Goal: Information Seeking & Learning: Learn about a topic

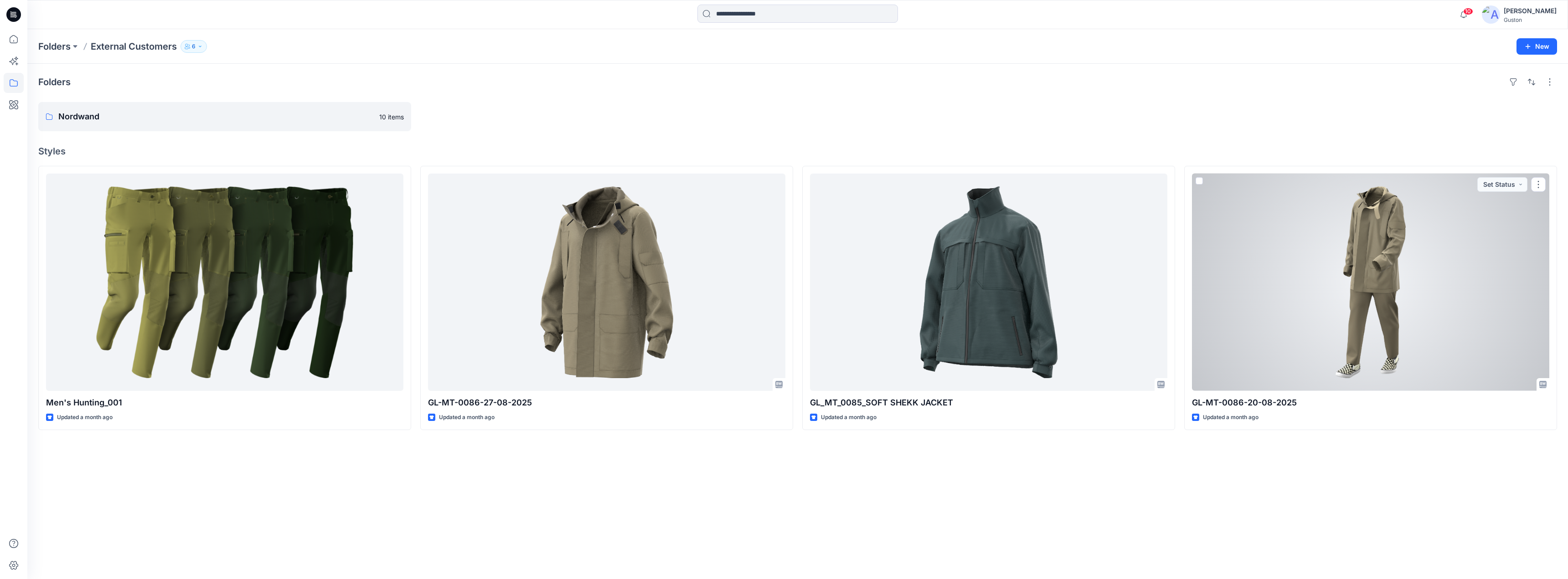
click at [1378, 240] on div at bounding box center [1370, 282] width 357 height 217
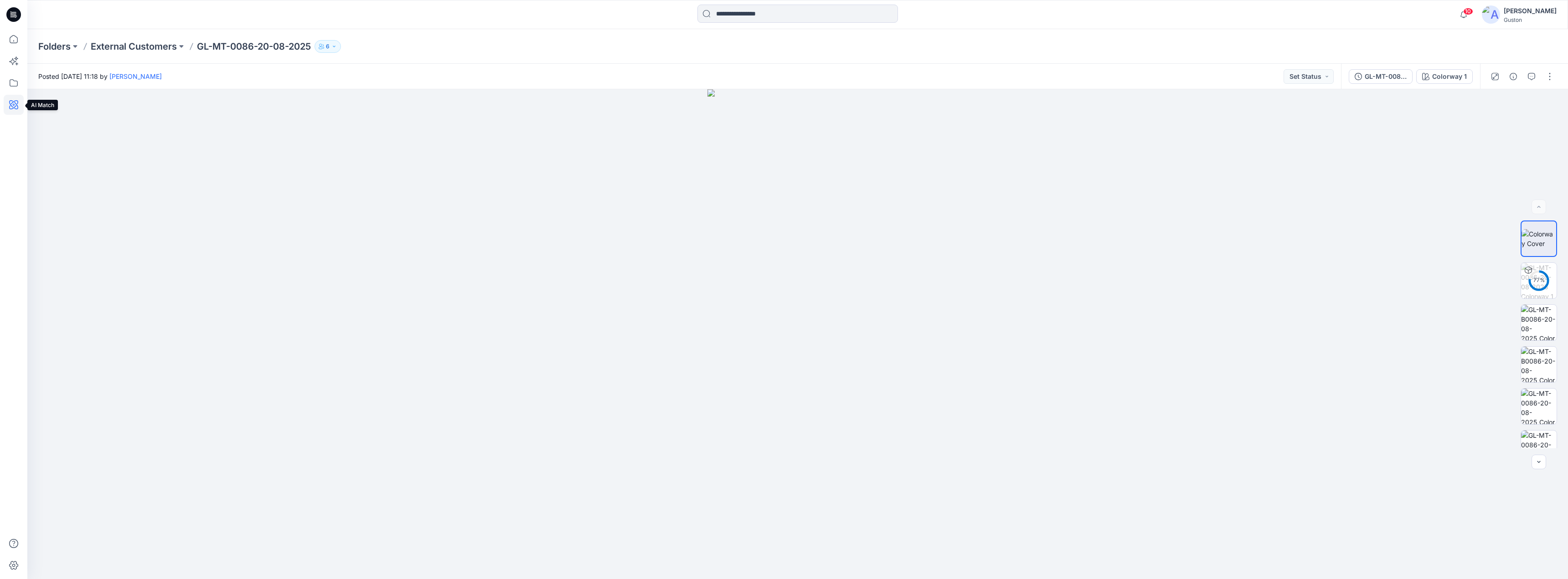
click at [15, 107] on icon at bounding box center [13, 104] width 20 height 20
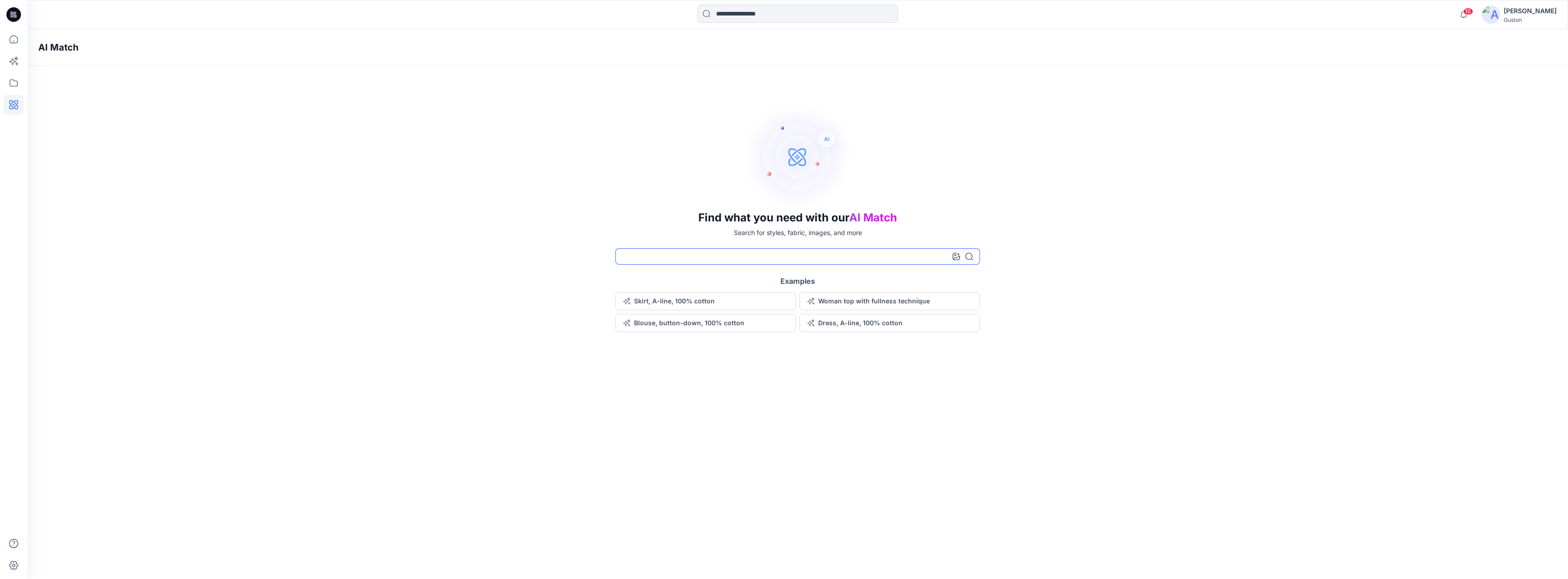
click at [771, 257] on input at bounding box center [797, 257] width 365 height 17
type input "*****"
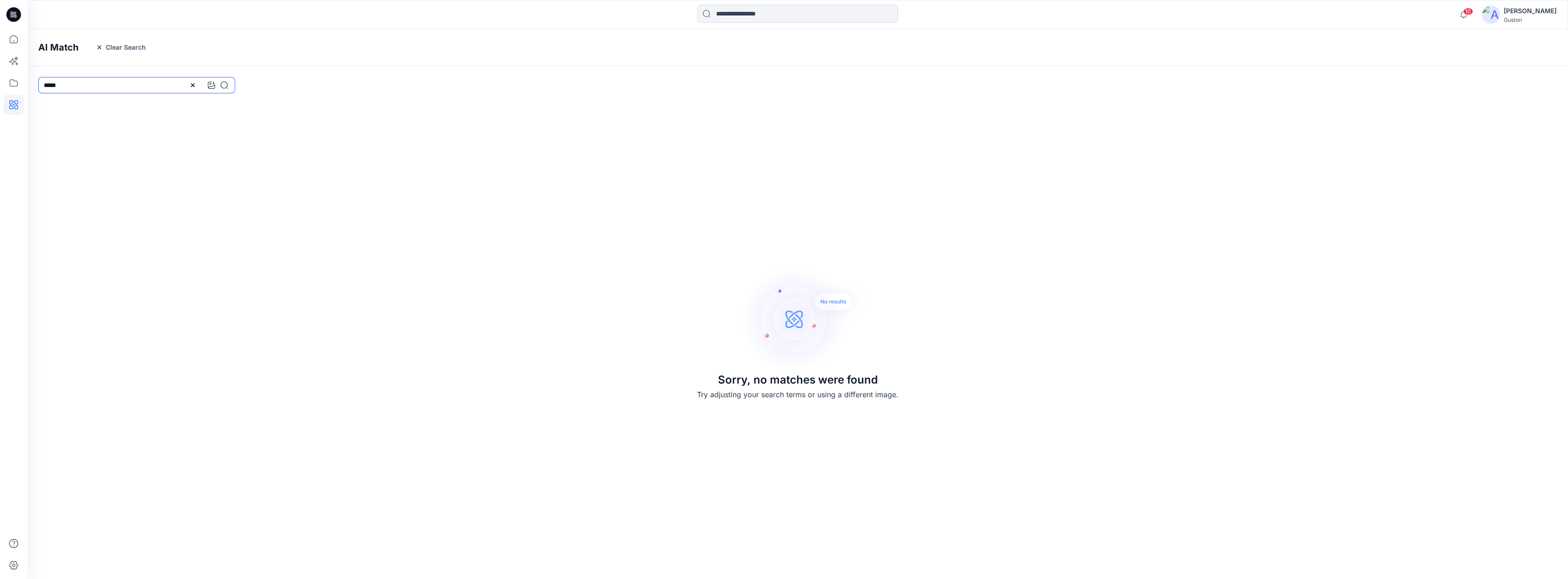
click at [73, 90] on input "*****" at bounding box center [136, 85] width 197 height 17
type input "*"
click at [100, 47] on icon "button" at bounding box center [99, 47] width 8 height 8
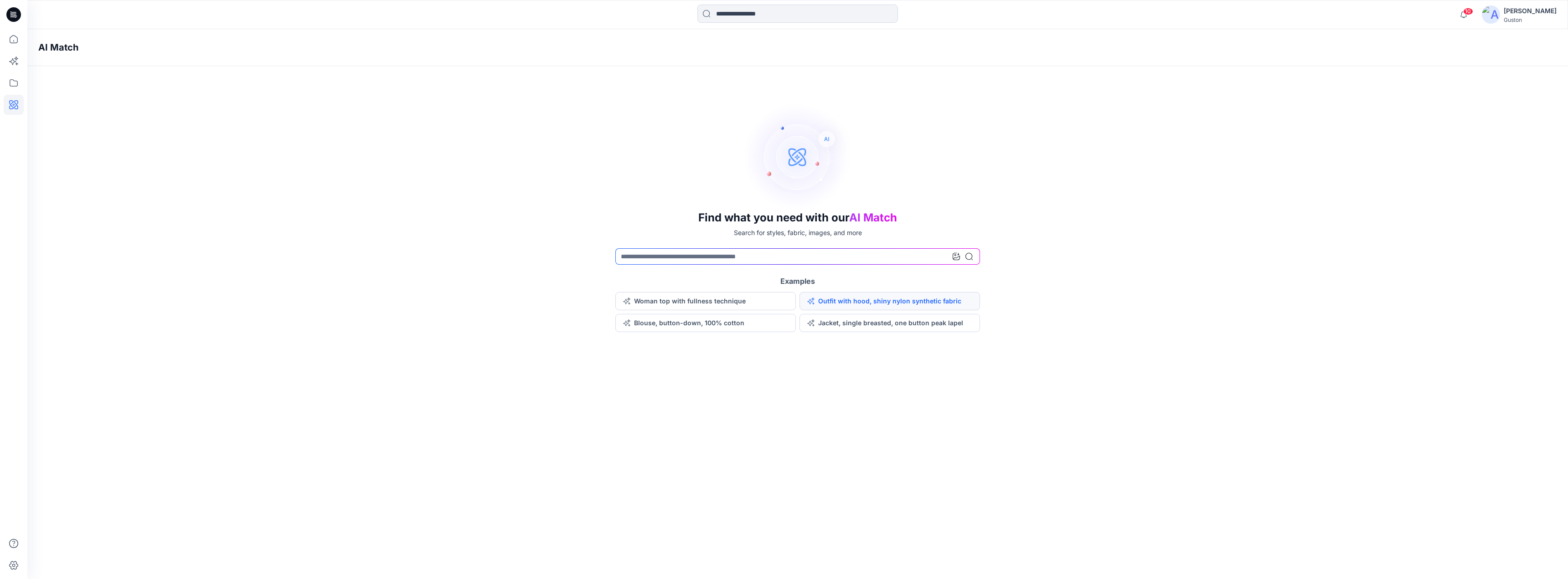
click at [883, 304] on button "Outfit with hood, shiny nylon synthetic fabric" at bounding box center [890, 301] width 181 height 18
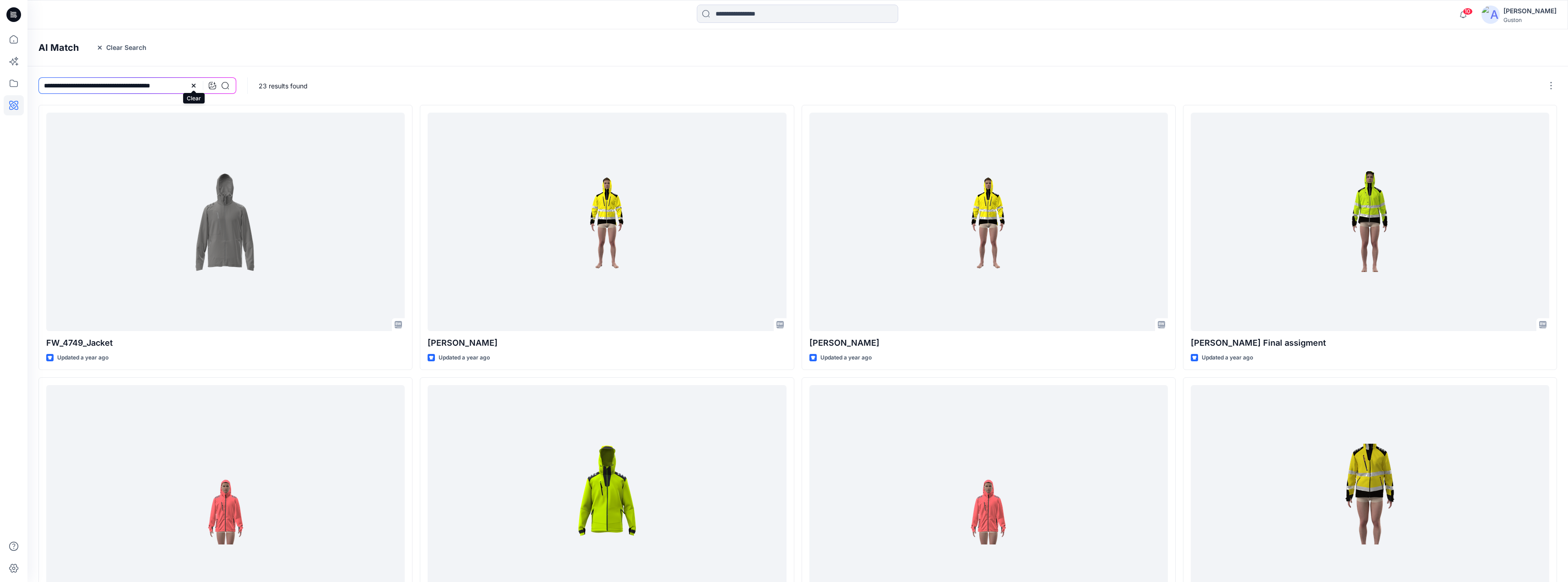
click at [195, 84] on icon at bounding box center [193, 85] width 3 height 3
click at [103, 52] on button "Clear Search" at bounding box center [122, 47] width 63 height 15
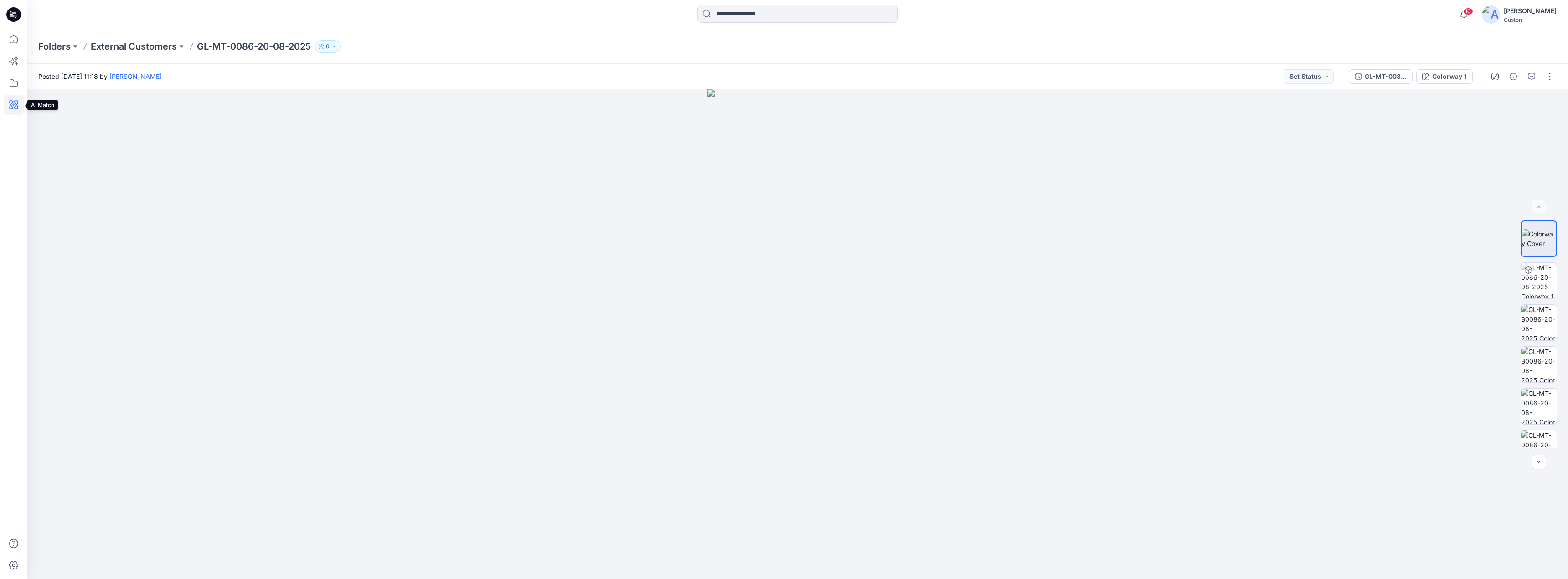
click at [17, 104] on icon at bounding box center [13, 104] width 20 height 20
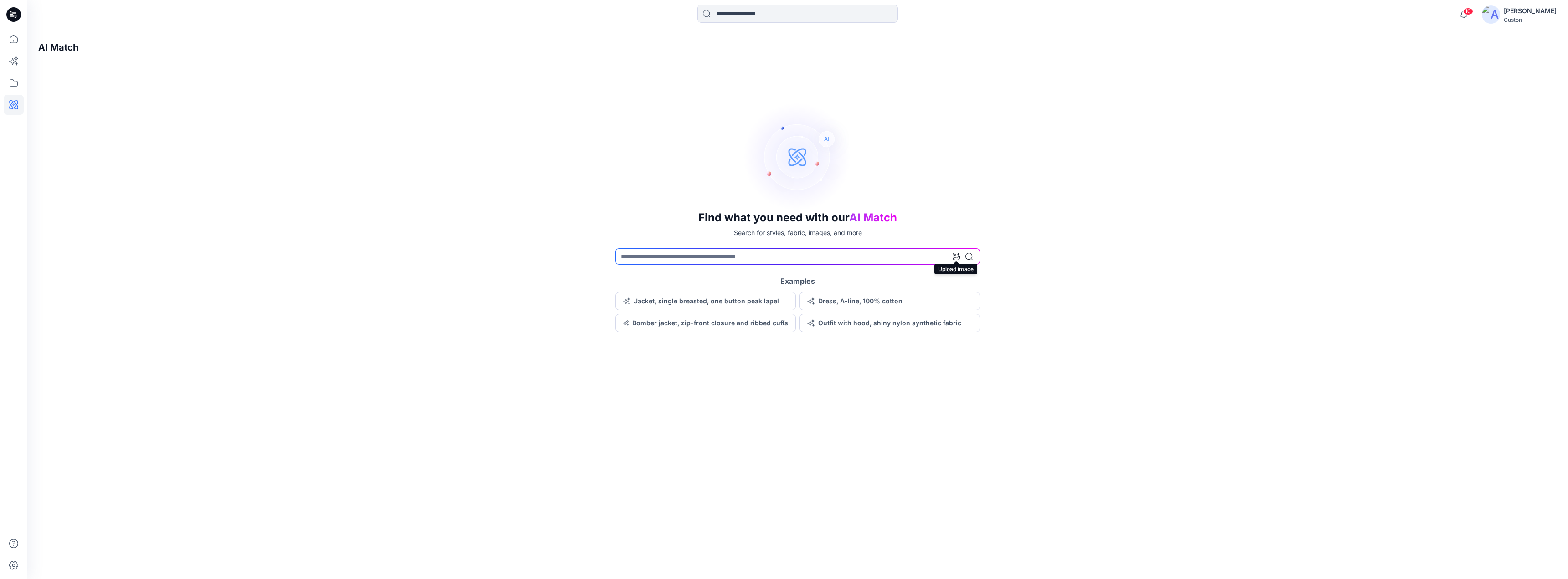
click at [954, 257] on icon at bounding box center [956, 256] width 8 height 8
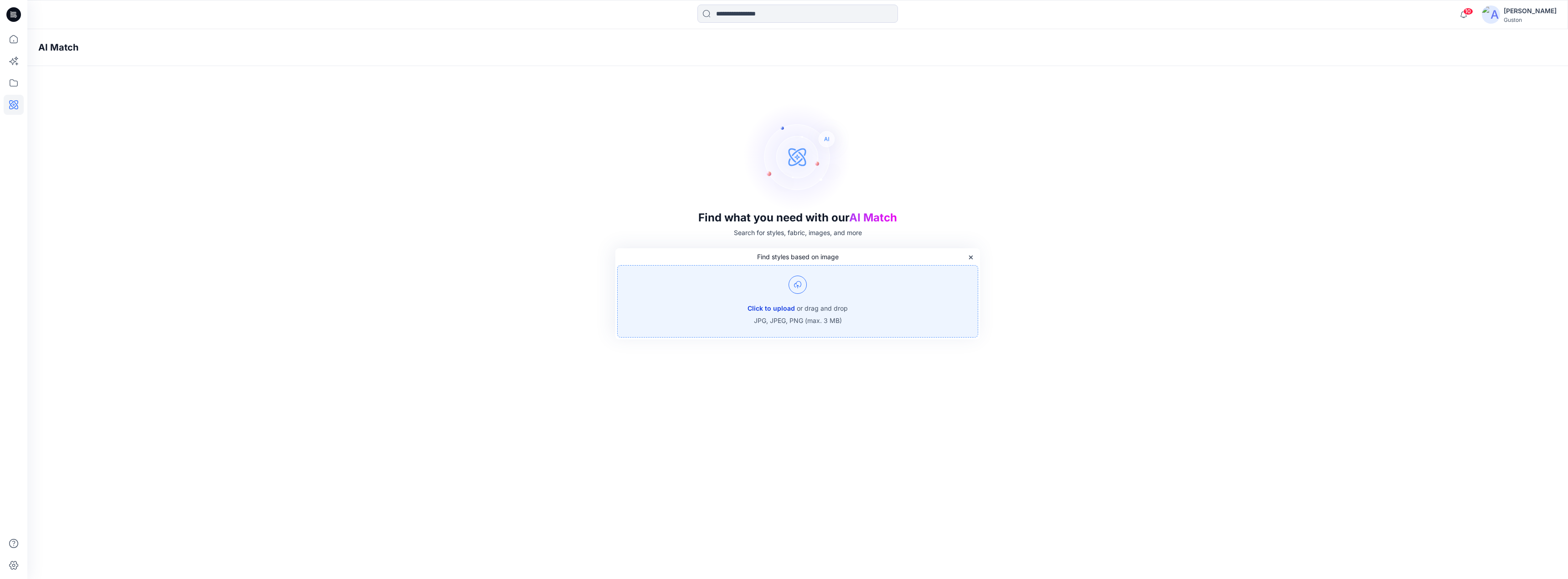
click at [779, 308] on button "Click to upload" at bounding box center [771, 309] width 47 height 11
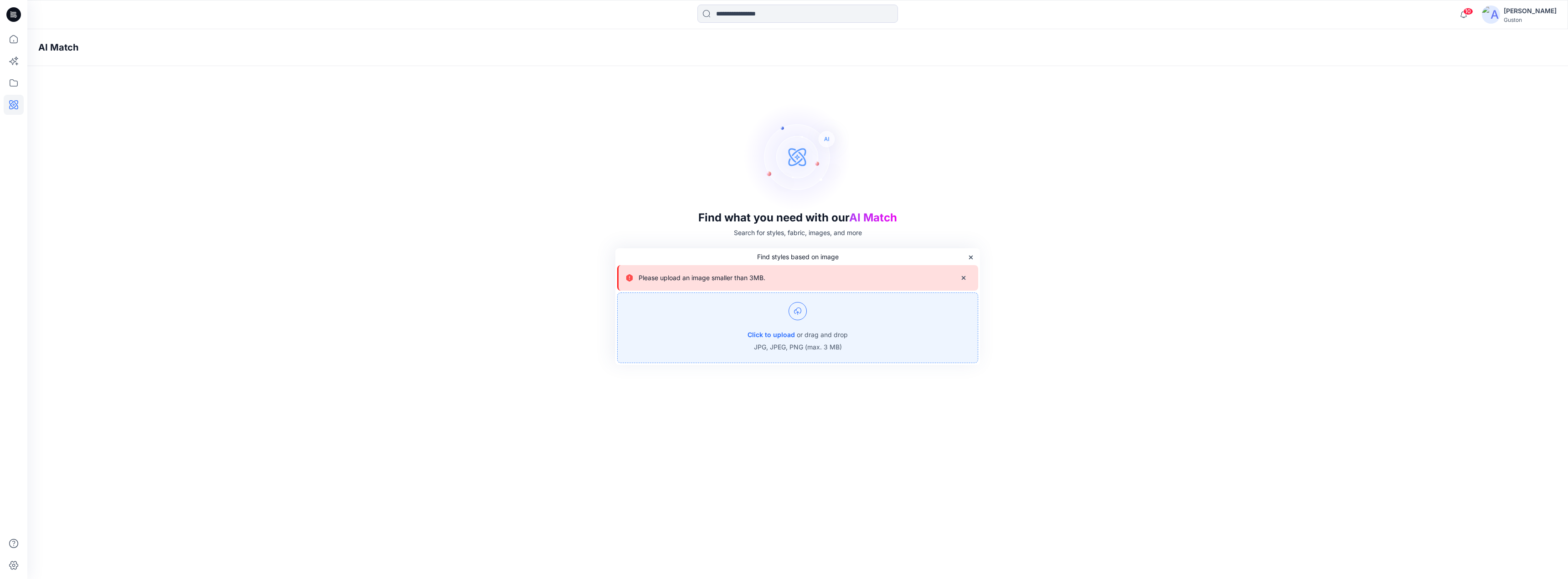
click at [797, 318] on img at bounding box center [797, 311] width 18 height 18
click at [851, 261] on div "Find styles based on image" at bounding box center [797, 256] width 361 height 13
click at [964, 276] on icon "button" at bounding box center [963, 277] width 8 height 8
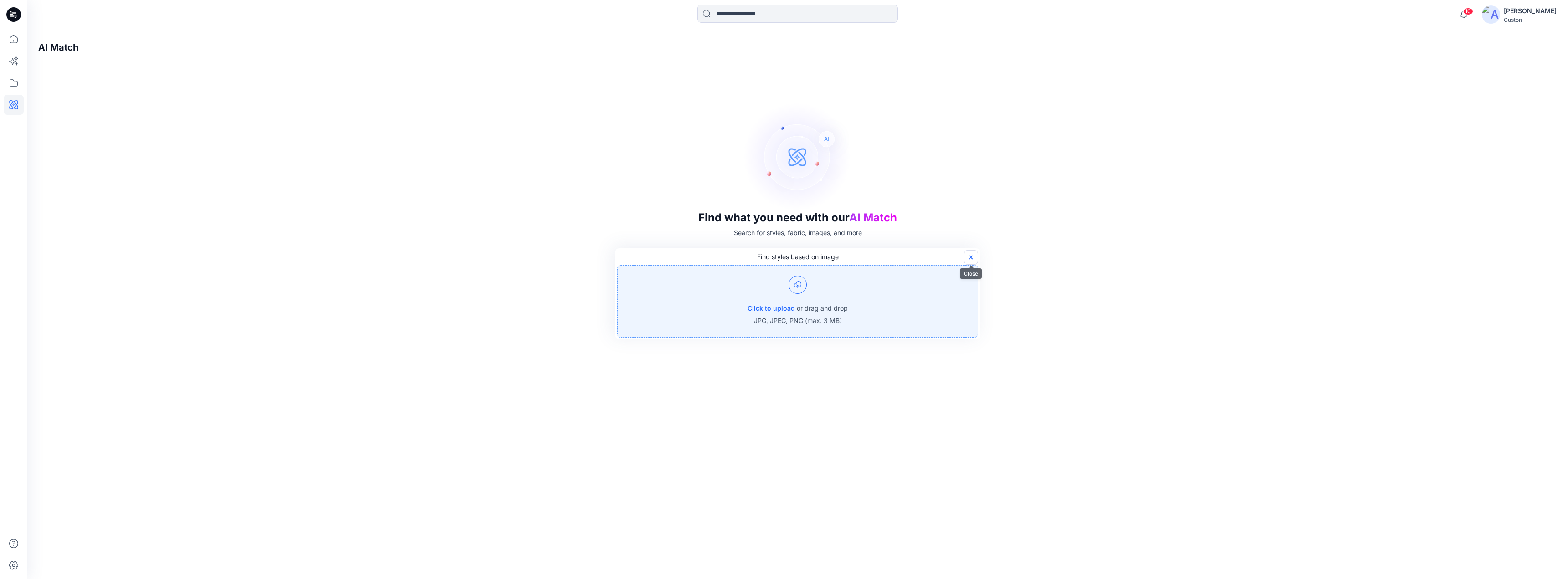
click at [968, 256] on icon "button" at bounding box center [971, 257] width 8 height 8
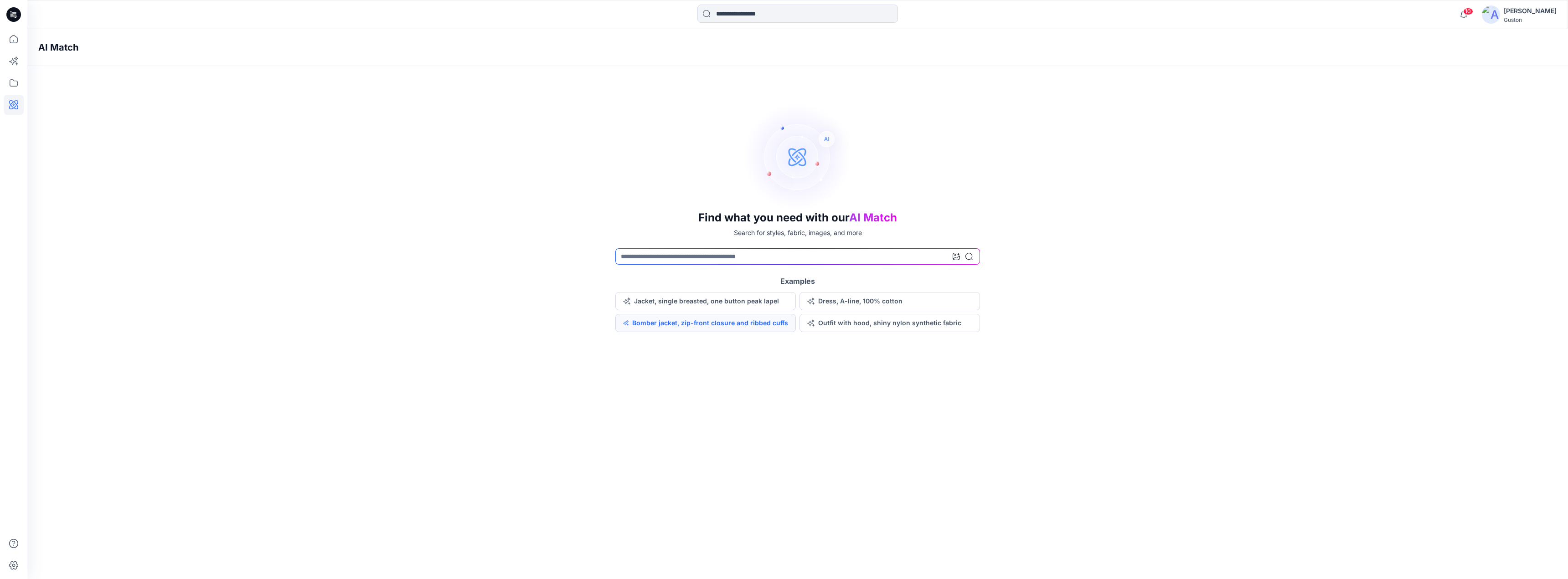
click at [756, 323] on button "Bomber jacket, zip-front closure and ribbed cuffs" at bounding box center [705, 323] width 181 height 18
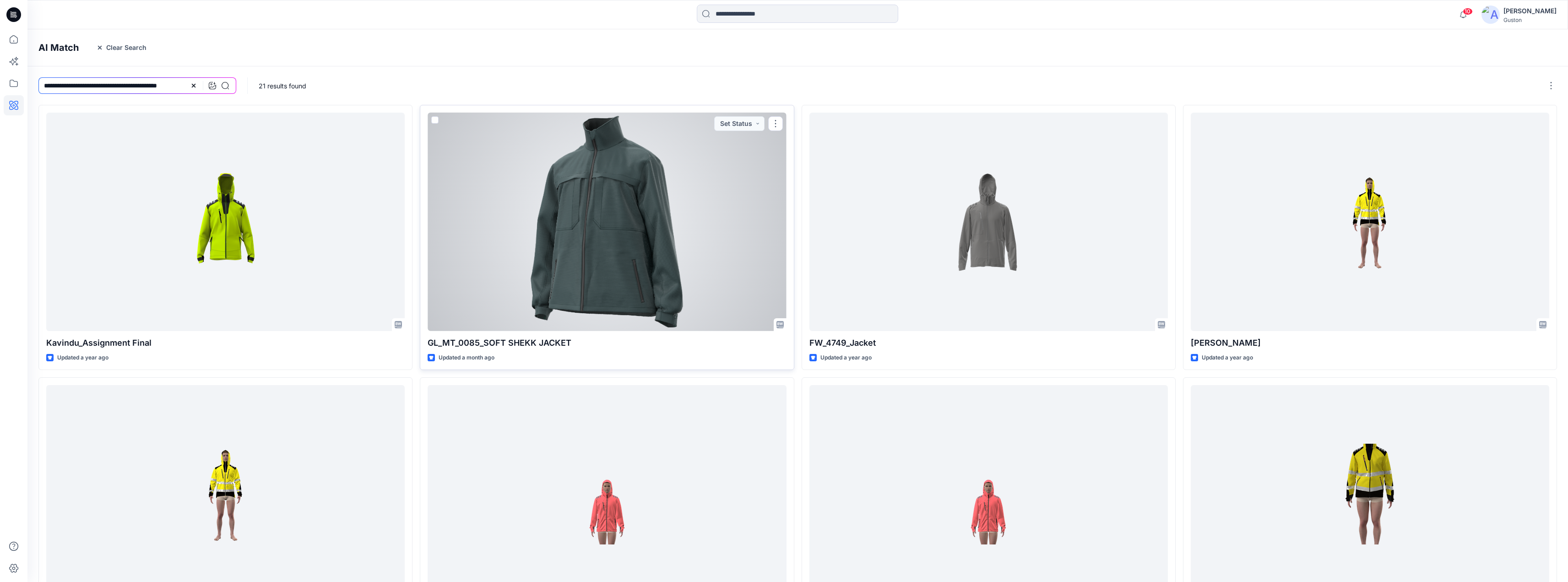
click at [604, 247] on div at bounding box center [606, 222] width 358 height 218
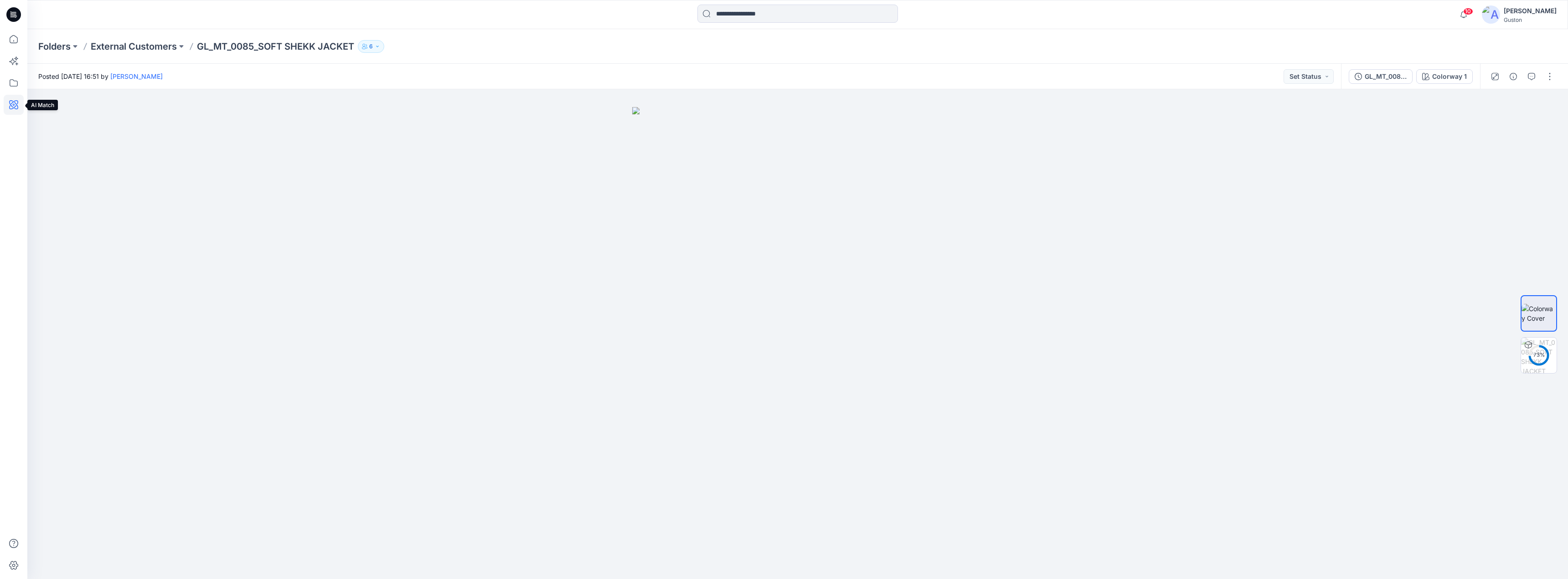
click at [10, 109] on icon at bounding box center [13, 104] width 20 height 20
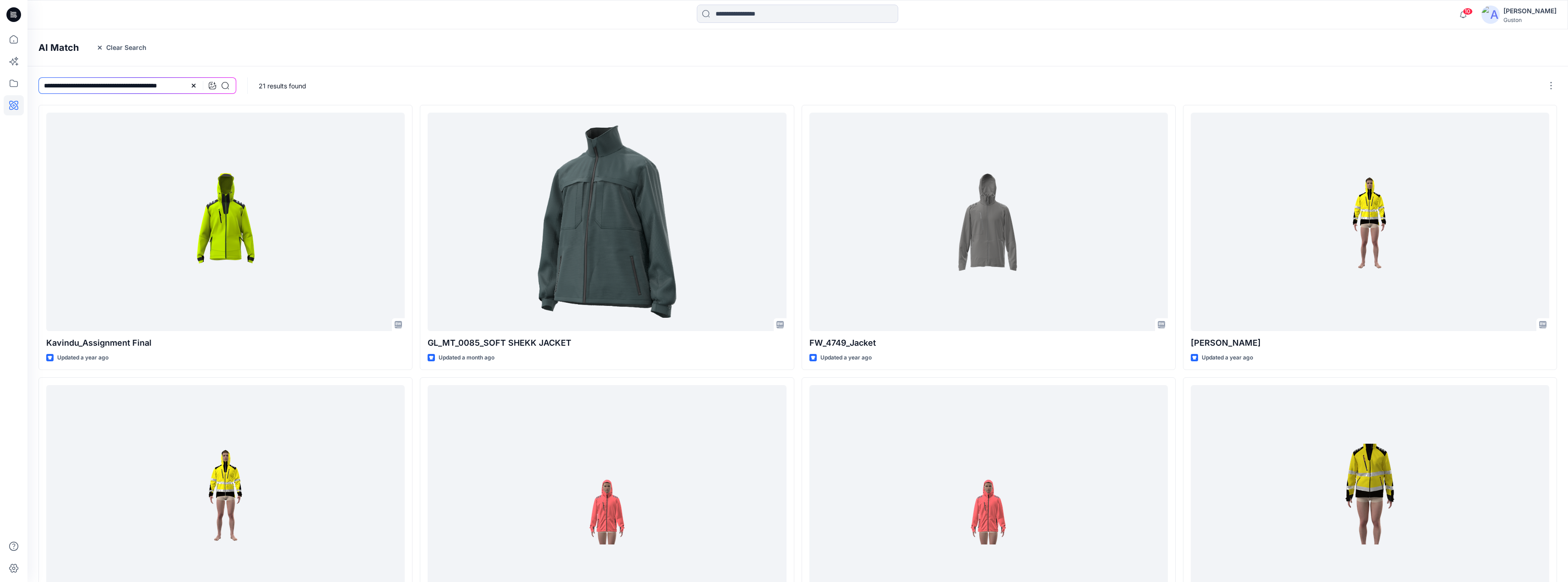
click at [10, 104] on icon at bounding box center [13, 105] width 9 height 9
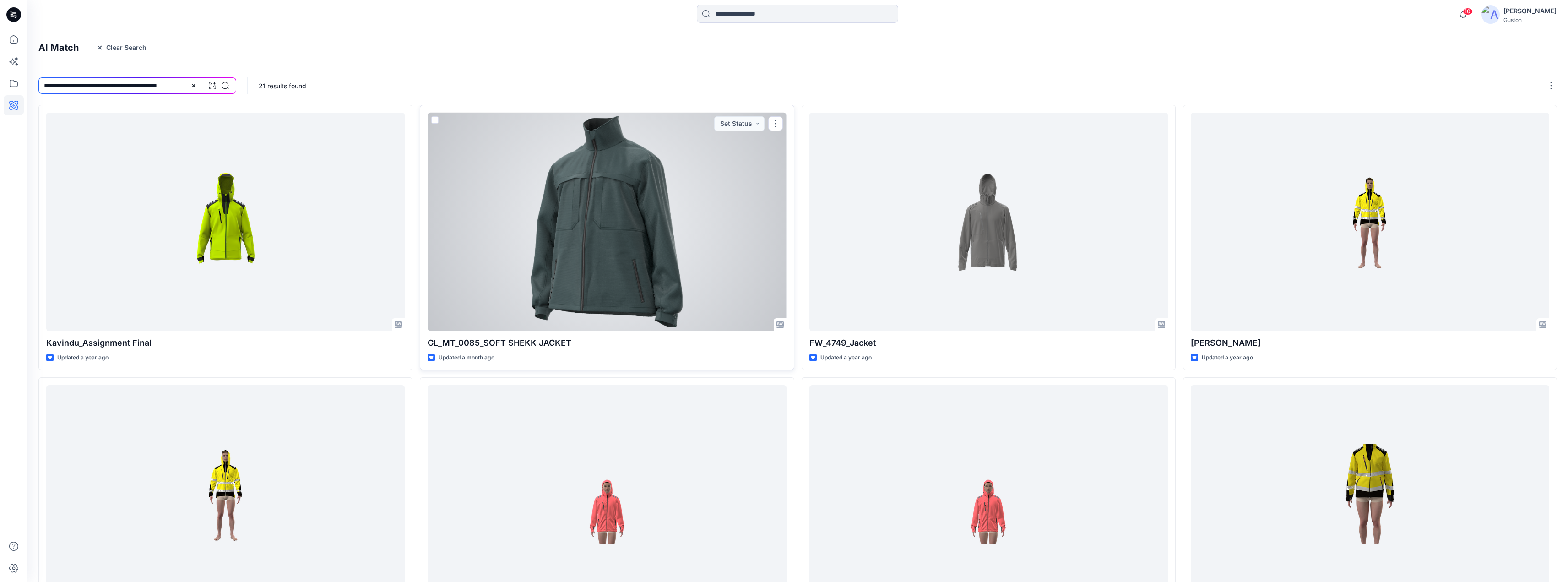
click at [608, 216] on div at bounding box center [606, 222] width 358 height 218
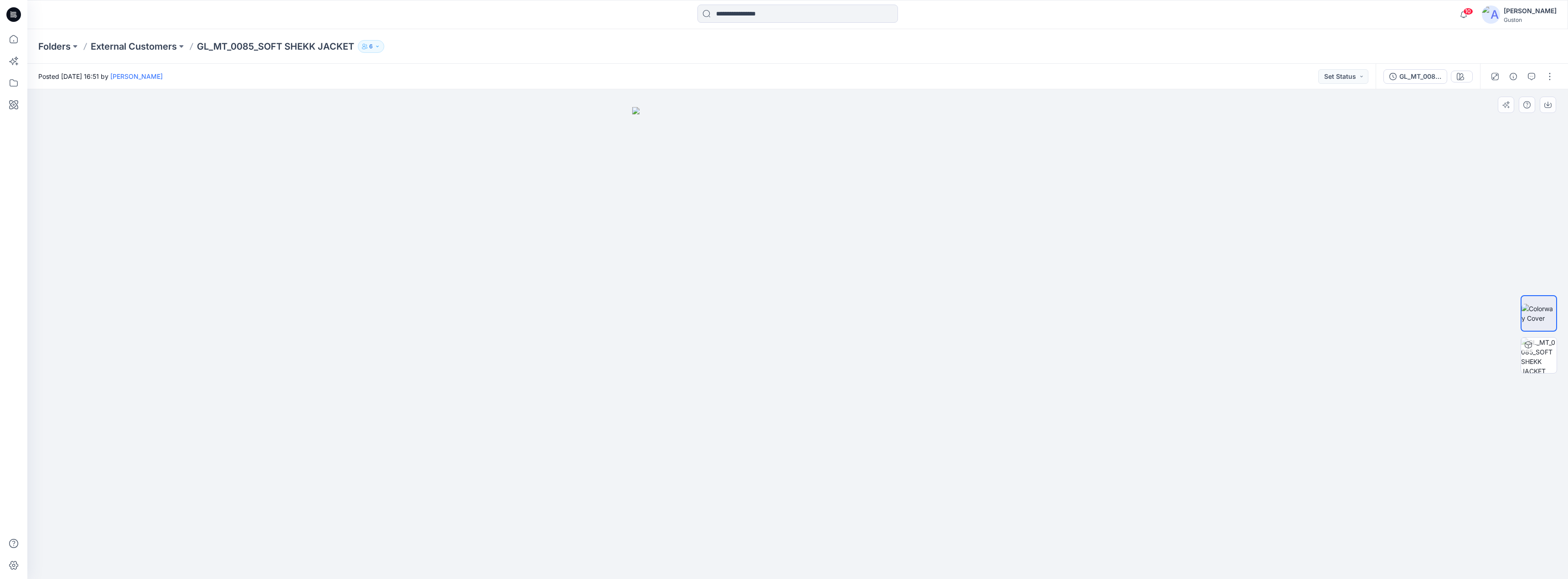
click at [824, 231] on img at bounding box center [797, 343] width 331 height 472
click at [9, 109] on icon at bounding box center [13, 104] width 20 height 20
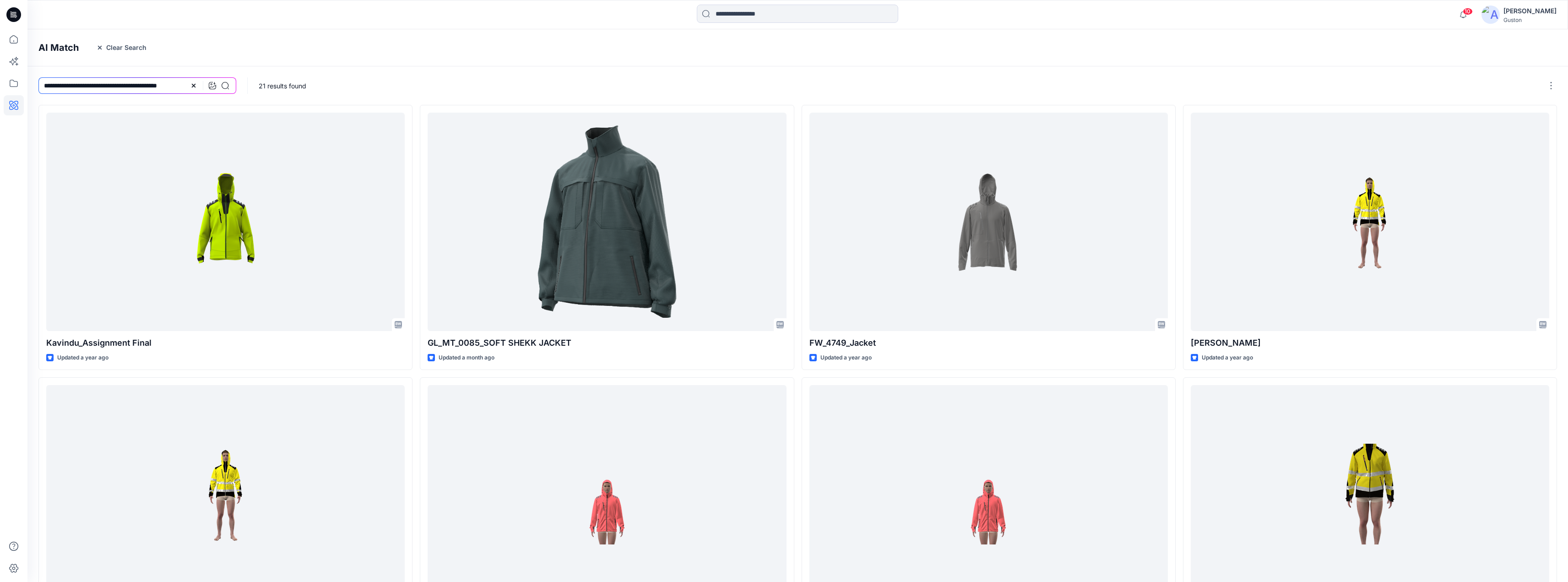
click at [9, 104] on icon at bounding box center [13, 105] width 20 height 20
drag, startPoint x: 9, startPoint y: 104, endPoint x: 13, endPoint y: 109, distance: 6.4
click at [8, 104] on icon at bounding box center [13, 105] width 20 height 20
click at [8, 39] on icon at bounding box center [13, 39] width 20 height 20
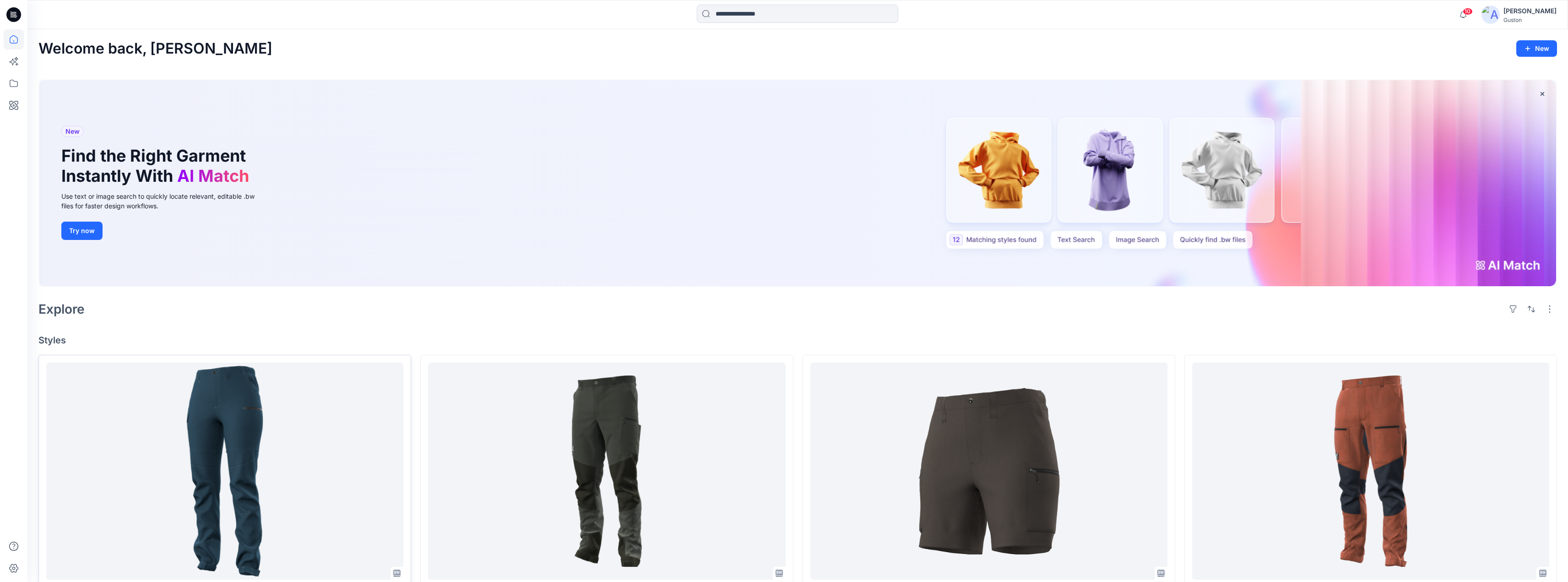
scroll to position [229, 0]
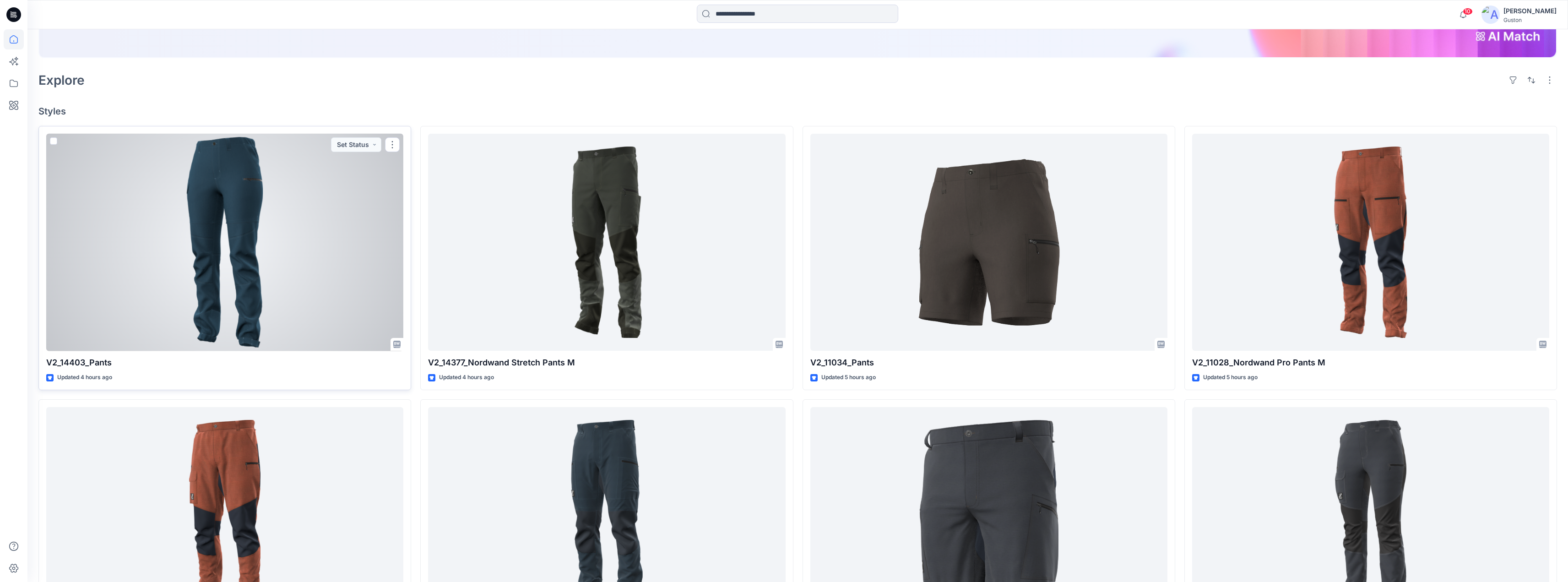
click at [265, 231] on div at bounding box center [224, 242] width 357 height 218
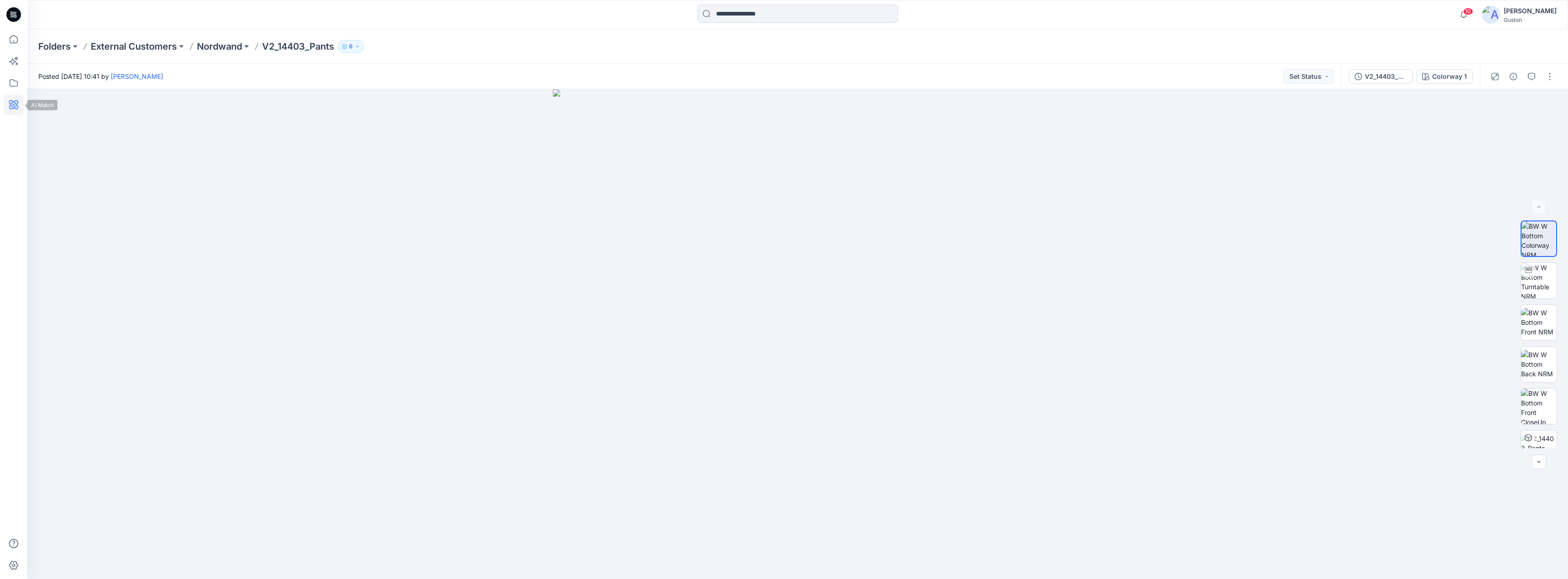
click at [17, 97] on icon at bounding box center [13, 104] width 20 height 20
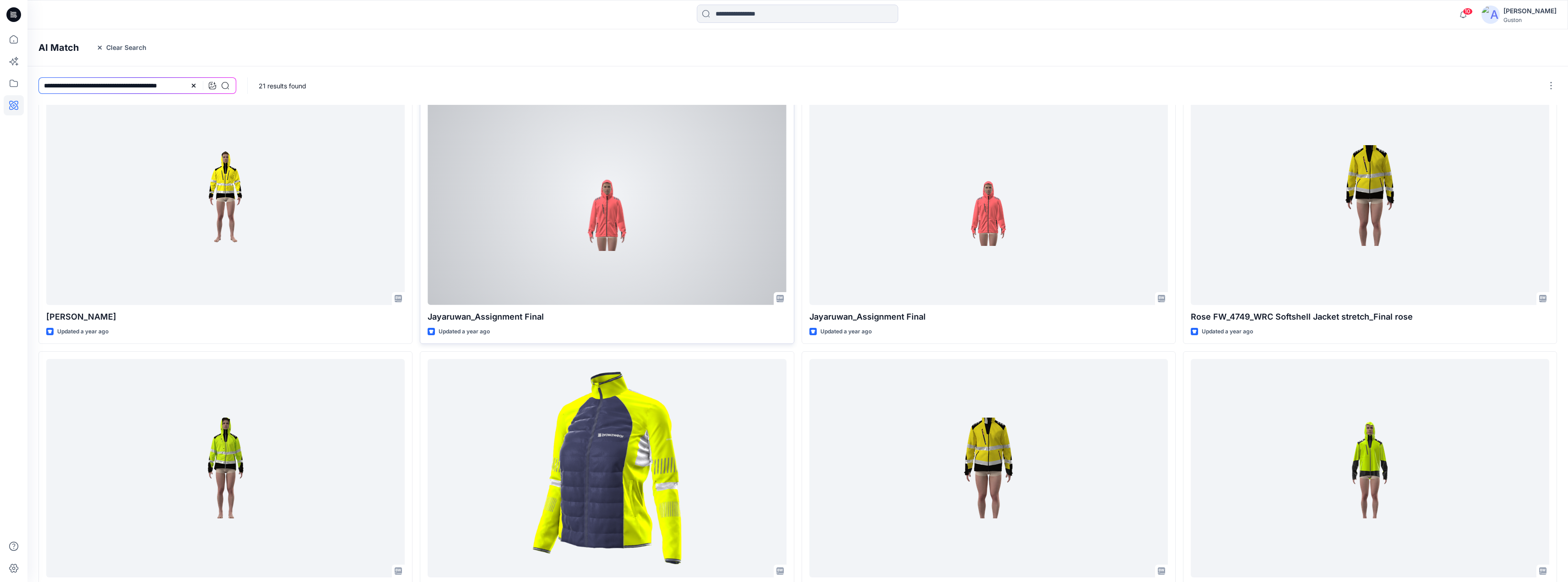
scroll to position [369, 0]
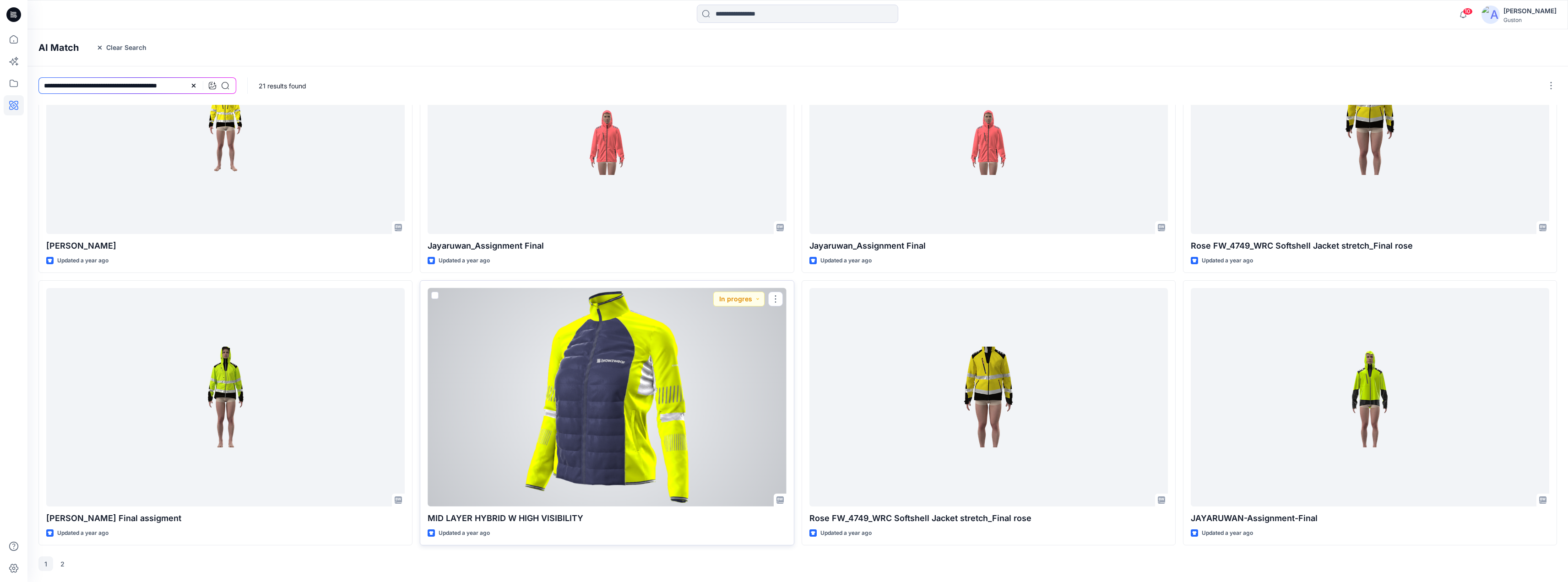
click at [642, 352] on div at bounding box center [606, 397] width 358 height 218
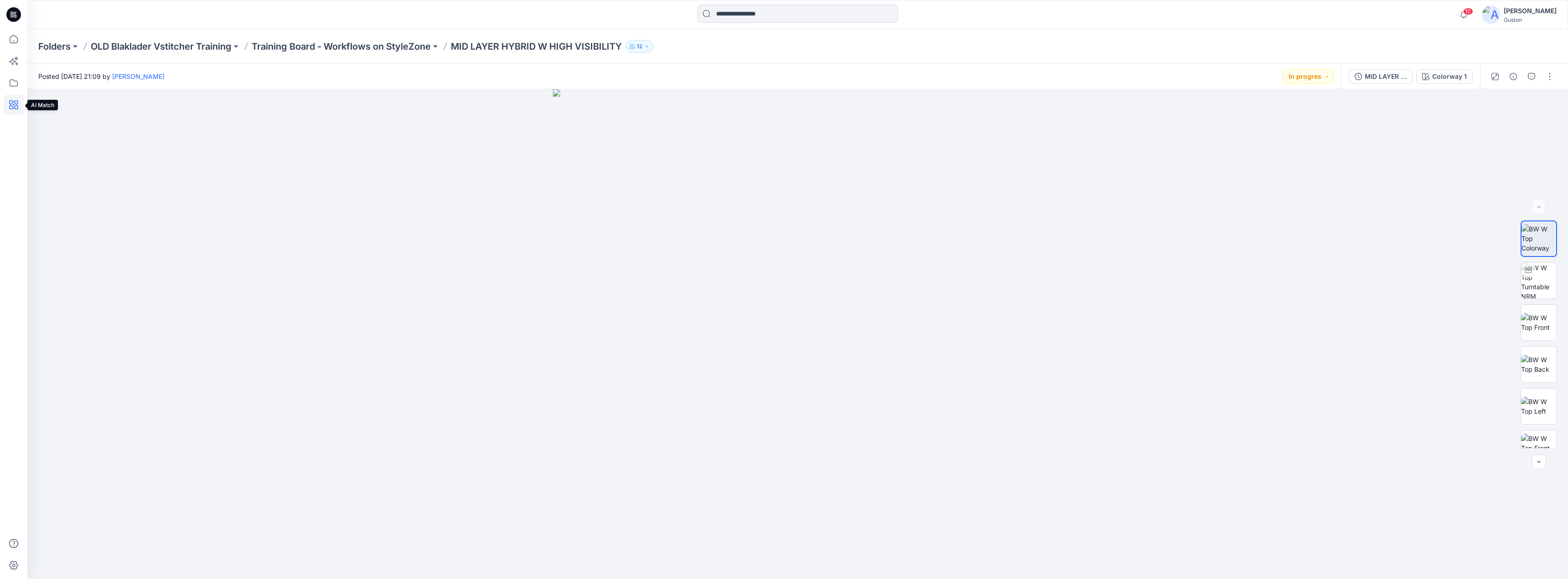
click at [14, 109] on icon at bounding box center [13, 104] width 20 height 20
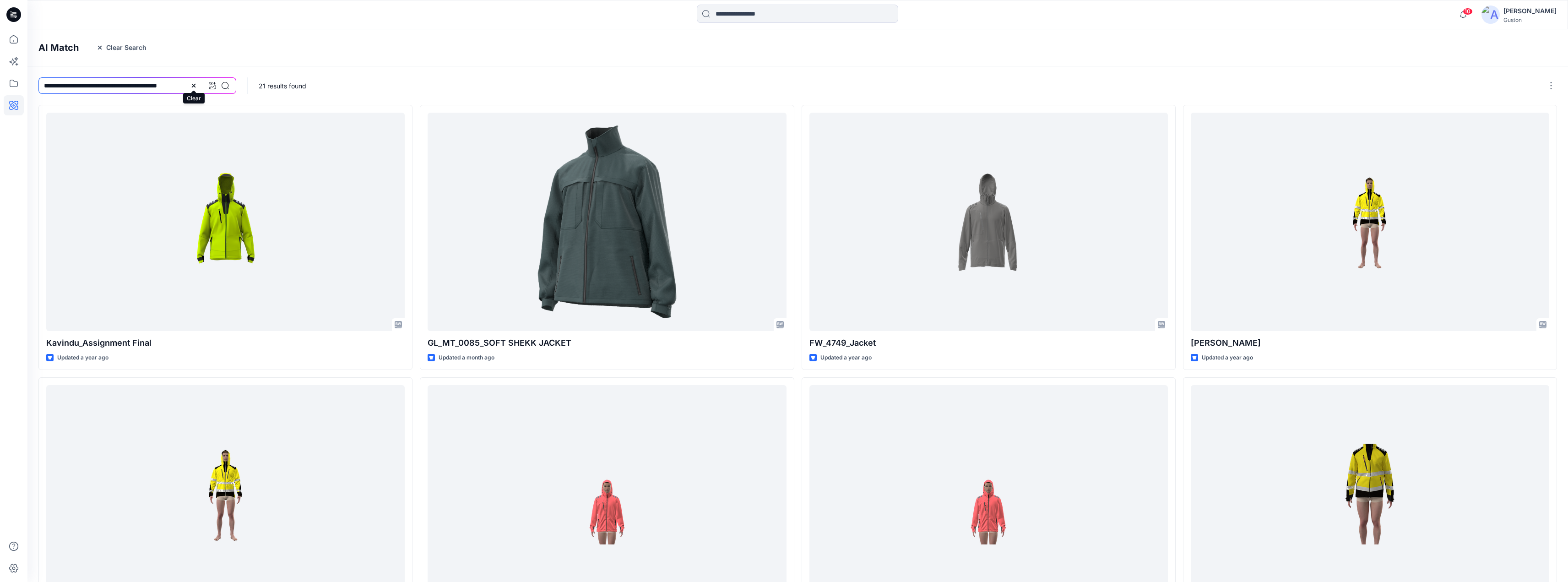
click at [193, 82] on icon at bounding box center [193, 86] width 8 height 8
click at [274, 86] on p "21 results found" at bounding box center [282, 86] width 47 height 10
click at [122, 46] on button "Clear Search" at bounding box center [122, 47] width 63 height 15
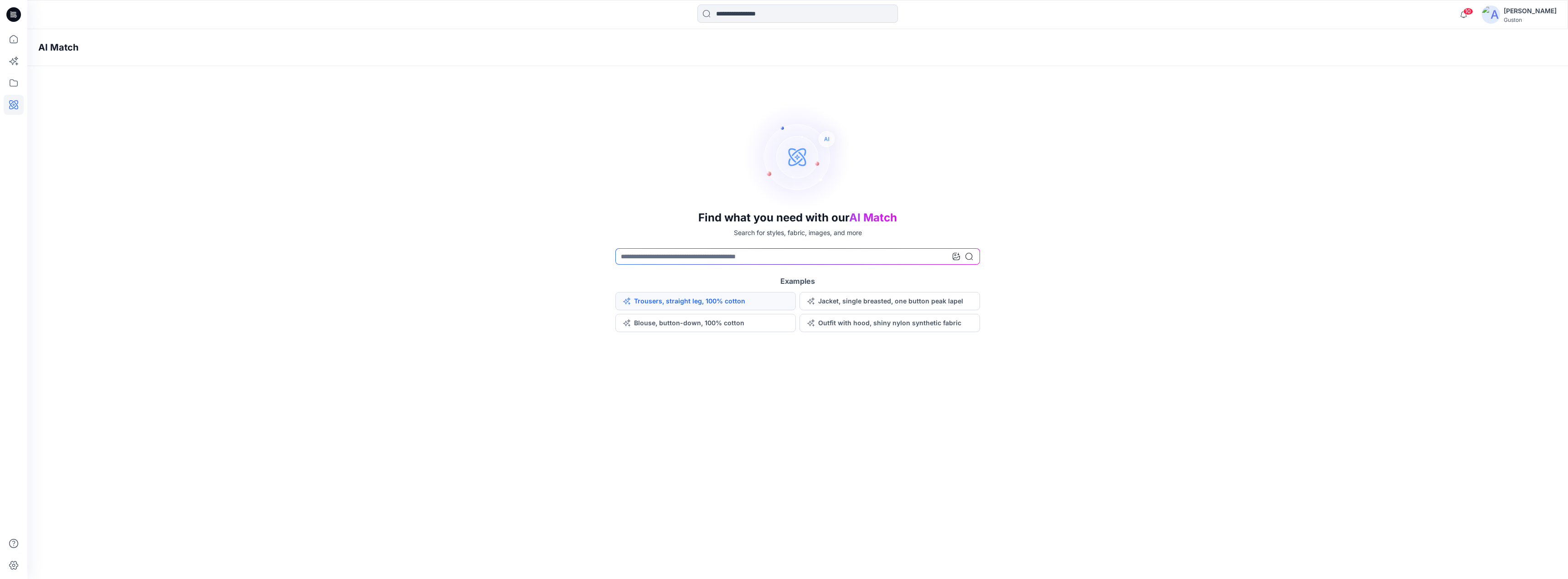
click at [743, 300] on button "Trousers, straight leg, 100% cotton" at bounding box center [705, 301] width 181 height 18
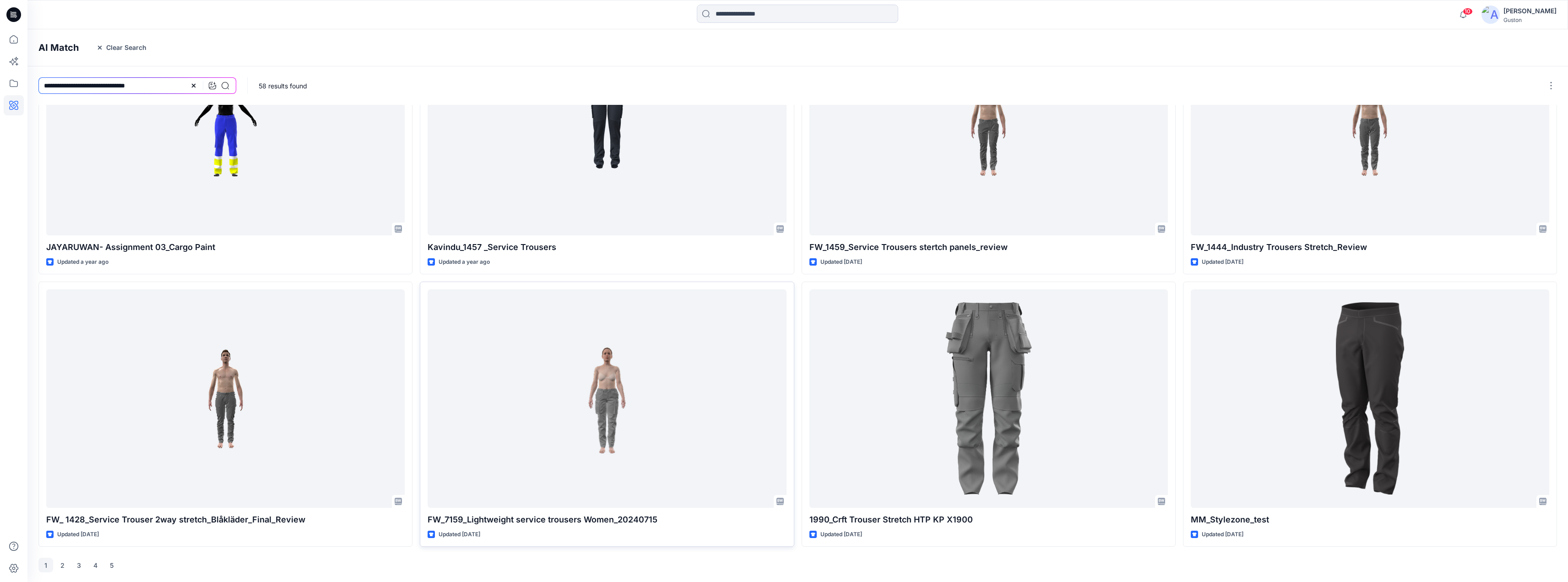
scroll to position [369, 0]
